Goal: Transaction & Acquisition: Purchase product/service

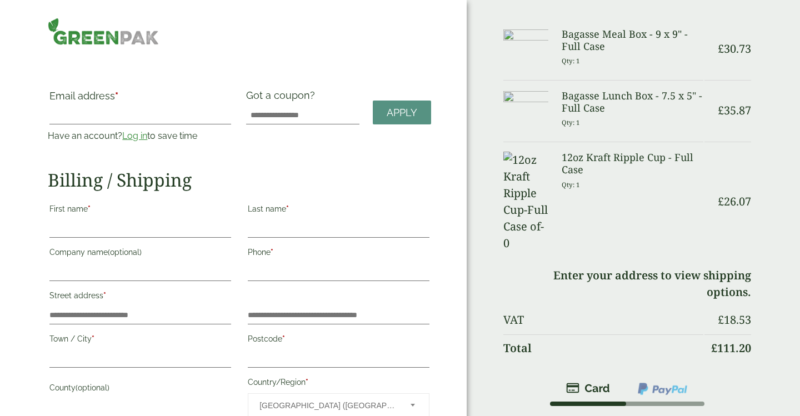
click at [133, 136] on link "Log in" at bounding box center [134, 136] width 25 height 11
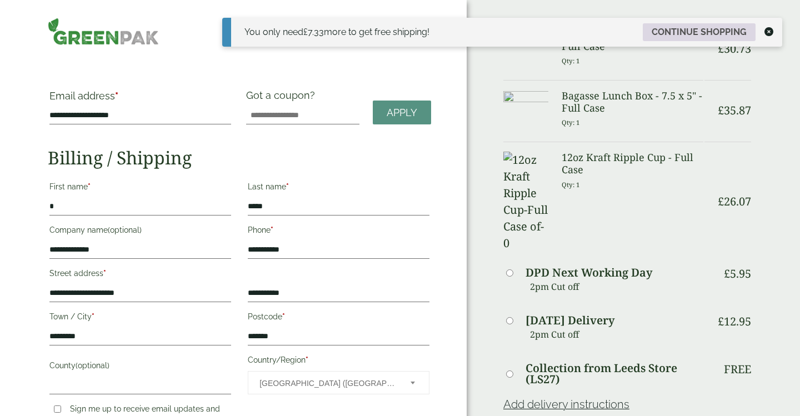
click at [719, 23] on link "Continue shopping" at bounding box center [699, 32] width 113 height 18
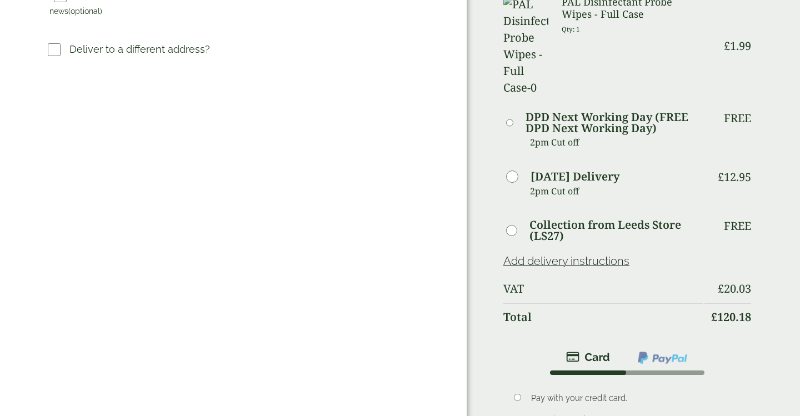
scroll to position [447, 0]
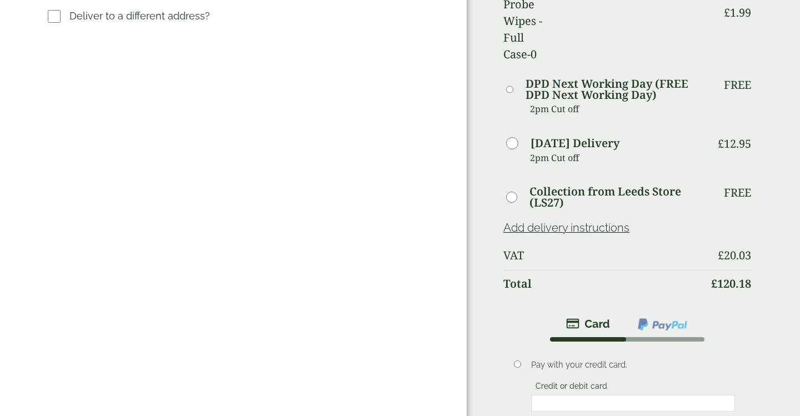
click at [663, 317] on img at bounding box center [663, 324] width 52 height 14
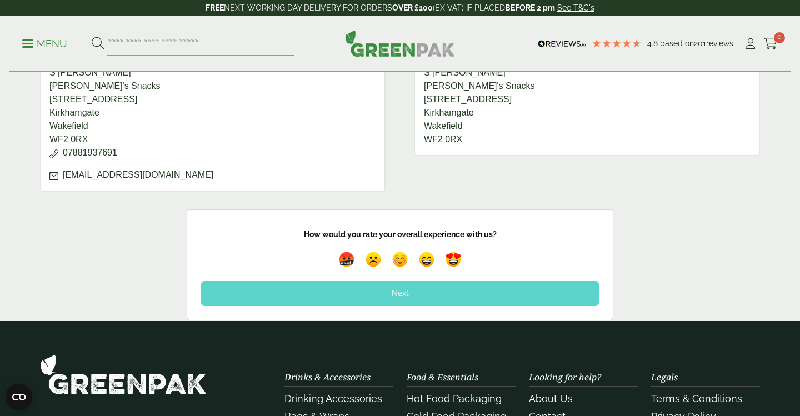
scroll to position [645, 0]
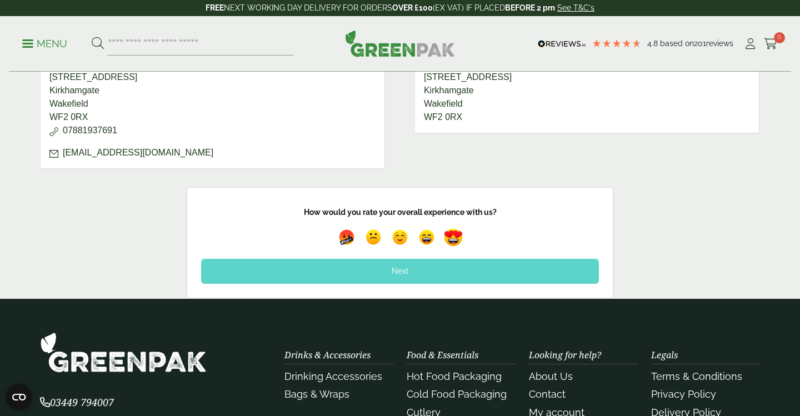
click at [452, 238] on img at bounding box center [454, 238] width 26 height 26
click at [397, 270] on div "Next" at bounding box center [400, 271] width 398 height 24
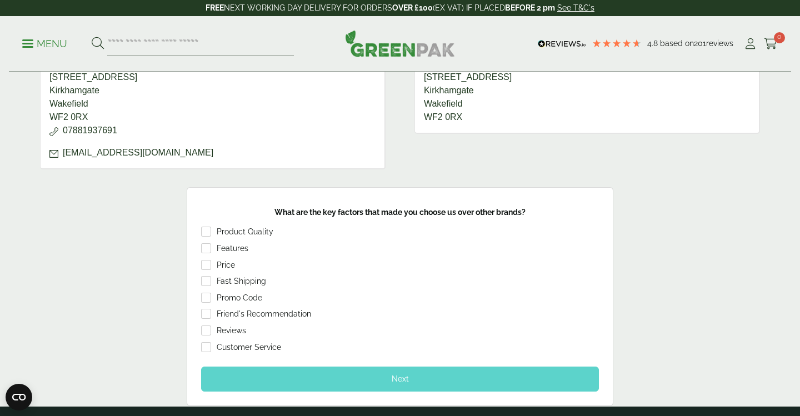
click at [207, 241] on div "Product Quality Features Price Fast Shipping Promo Code Friend's Recommendation…" at bounding box center [400, 291] width 398 height 129
click at [398, 371] on div "Next" at bounding box center [400, 379] width 398 height 24
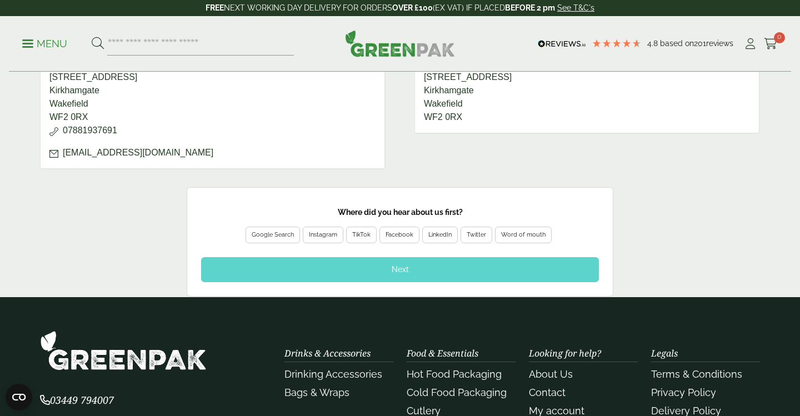
click at [262, 233] on div "Google Search" at bounding box center [273, 235] width 42 height 10
click at [340, 267] on div "Next" at bounding box center [400, 269] width 398 height 24
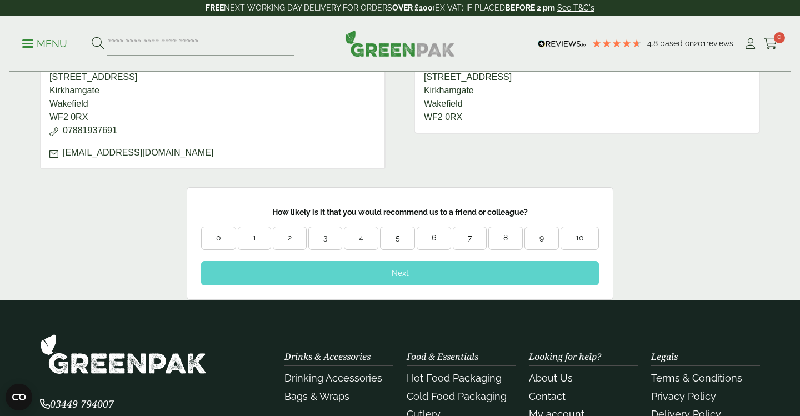
click at [573, 235] on div "10" at bounding box center [579, 238] width 37 height 11
click at [425, 269] on div "Next" at bounding box center [400, 273] width 398 height 24
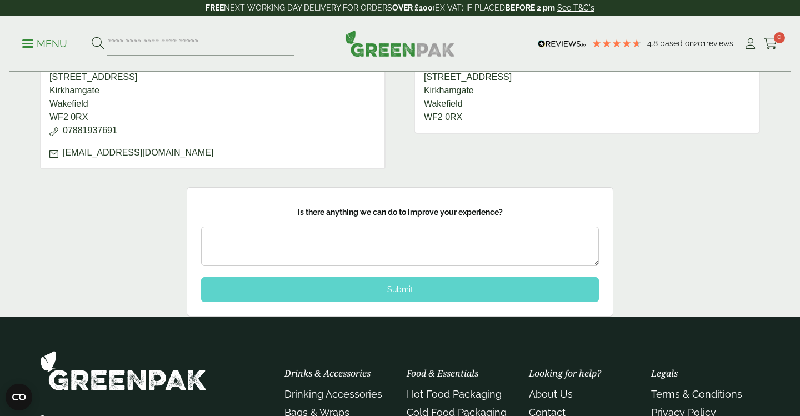
click at [283, 236] on textarea at bounding box center [400, 246] width 398 height 39
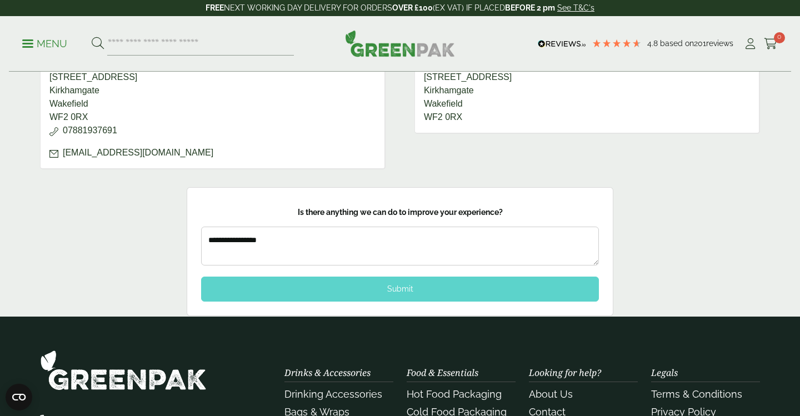
type textarea "**********"
click at [402, 287] on div "Submit" at bounding box center [400, 289] width 398 height 24
